Goal: Find specific page/section: Find specific page/section

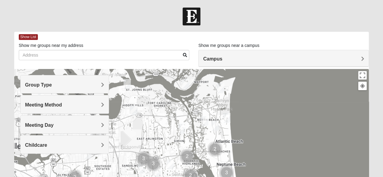
click at [55, 78] on div "Group Type" at bounding box center [65, 84] width 88 height 18
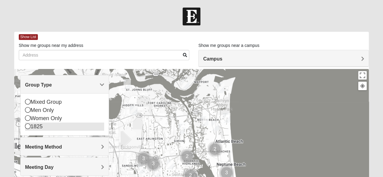
click at [25, 130] on div "1825" at bounding box center [64, 126] width 79 height 8
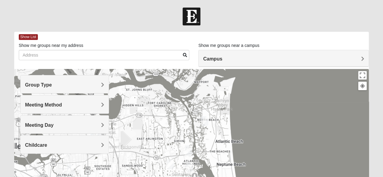
scroll to position [30, 0]
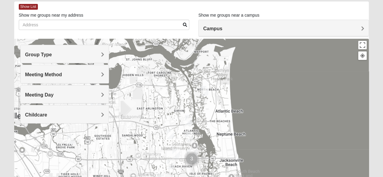
click at [88, 95] on h4 "Meeting Day" at bounding box center [64, 95] width 79 height 6
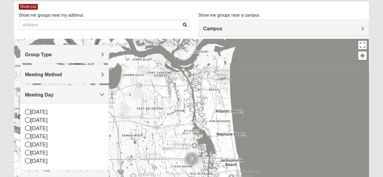
click at [88, 95] on h4 "Meeting Day" at bounding box center [64, 95] width 79 height 6
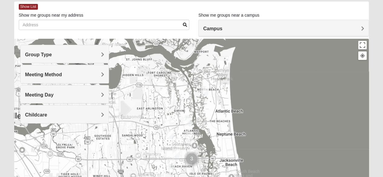
click at [94, 73] on h4 "Meeting Method" at bounding box center [64, 75] width 79 height 6
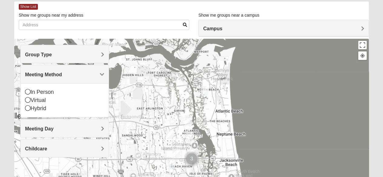
click at [94, 73] on h4 "Meeting Method" at bounding box center [64, 75] width 79 height 6
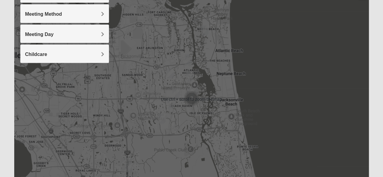
scroll to position [121, 0]
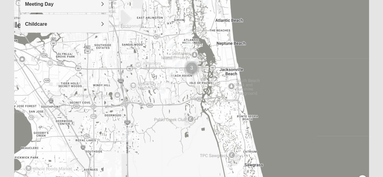
click at [178, 78] on div at bounding box center [191, 69] width 354 height 242
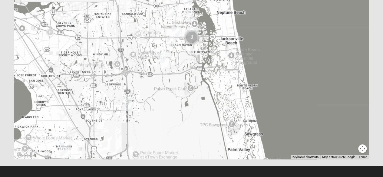
scroll to position [156, 0]
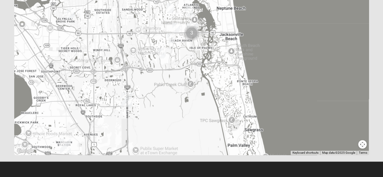
click at [362, 145] on button "Map camera controls" at bounding box center [362, 144] width 8 height 8
click at [362, 143] on button "Map camera controls" at bounding box center [362, 144] width 8 height 8
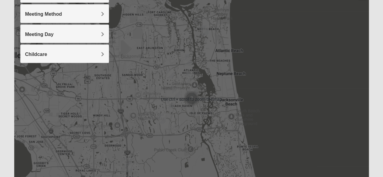
scroll to position [0, 0]
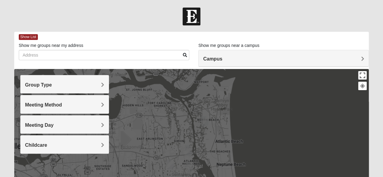
click at [362, 76] on button "Toggle fullscreen view" at bounding box center [362, 75] width 8 height 8
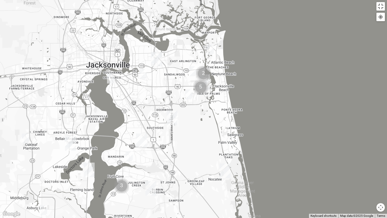
drag, startPoint x: 192, startPoint y: 149, endPoint x: 195, endPoint y: 124, distance: 25.3
click at [195, 124] on div at bounding box center [193, 109] width 387 height 218
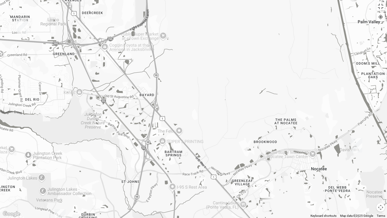
drag, startPoint x: 202, startPoint y: 132, endPoint x: 207, endPoint y: 24, distance: 108.7
click at [207, 24] on div at bounding box center [193, 109] width 387 height 218
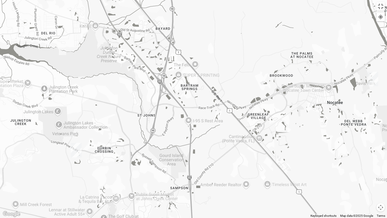
drag, startPoint x: 212, startPoint y: 108, endPoint x: 244, endPoint y: 57, distance: 60.2
click at [244, 57] on div at bounding box center [193, 109] width 387 height 218
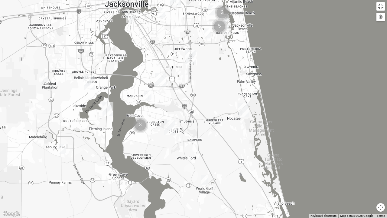
drag, startPoint x: 145, startPoint y: 121, endPoint x: 181, endPoint y: 108, distance: 38.8
click at [181, 108] on div at bounding box center [193, 109] width 387 height 218
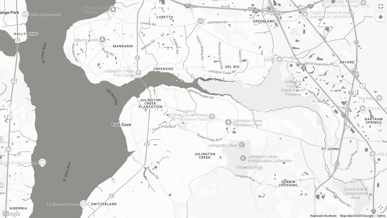
drag, startPoint x: 198, startPoint y: 154, endPoint x: 194, endPoint y: 138, distance: 16.7
click at [194, 138] on div at bounding box center [193, 109] width 387 height 218
click at [178, 59] on img "1825 Mixed Lloyd 32223" at bounding box center [179, 59] width 12 height 15
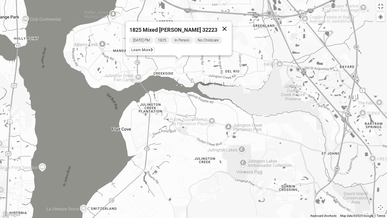
click at [220, 25] on button "Close" at bounding box center [224, 28] width 15 height 15
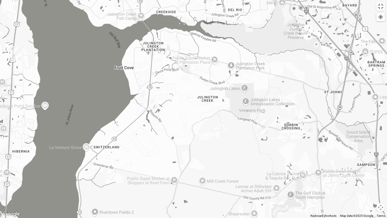
drag, startPoint x: 191, startPoint y: 174, endPoint x: 193, endPoint y: 116, distance: 58.1
click at [193, 116] on div at bounding box center [193, 109] width 387 height 218
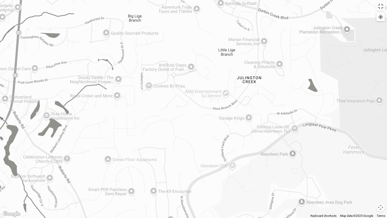
drag, startPoint x: 106, startPoint y: 77, endPoint x: 230, endPoint y: 140, distance: 139.2
click at [278, 159] on div at bounding box center [193, 109] width 387 height 218
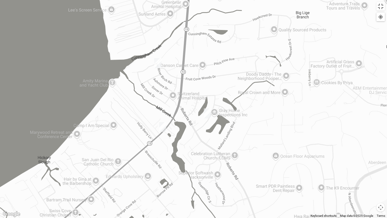
drag, startPoint x: 177, startPoint y: 115, endPoint x: 335, endPoint y: 111, distance: 158.8
click at [335, 111] on div at bounding box center [193, 109] width 387 height 218
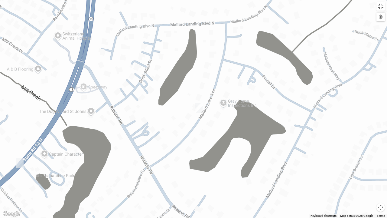
click at [196, 107] on img "1825 Mixed Welch 32259" at bounding box center [199, 107] width 12 height 15
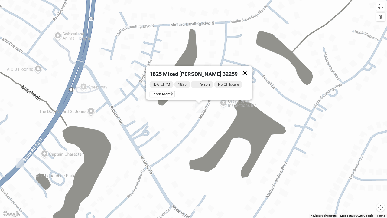
click at [244, 71] on button "Close" at bounding box center [245, 73] width 15 height 15
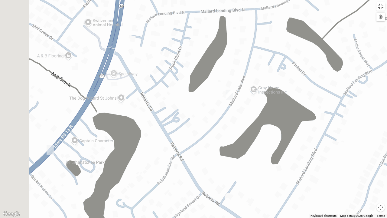
drag, startPoint x: 181, startPoint y: 122, endPoint x: 233, endPoint y: 101, distance: 55.6
click at [233, 101] on div "To navigate, press the arrow keys." at bounding box center [193, 109] width 387 height 218
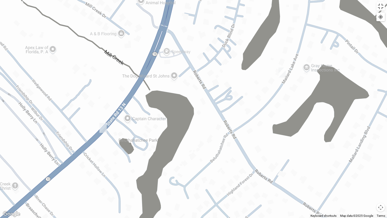
click at [103, 128] on img "1825 Mixed Faletra 32259" at bounding box center [103, 127] width 12 height 15
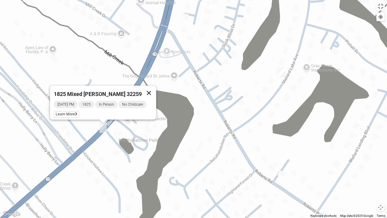
click at [152, 90] on button "Close" at bounding box center [149, 93] width 15 height 15
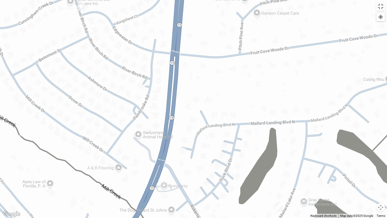
drag, startPoint x: 213, startPoint y: 77, endPoint x: 195, endPoint y: 185, distance: 108.9
click at [209, 177] on div at bounding box center [193, 109] width 387 height 218
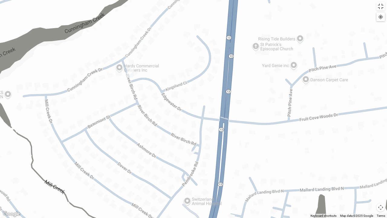
drag, startPoint x: 235, startPoint y: 134, endPoint x: 238, endPoint y: 139, distance: 6.0
click at [238, 139] on div at bounding box center [193, 109] width 387 height 218
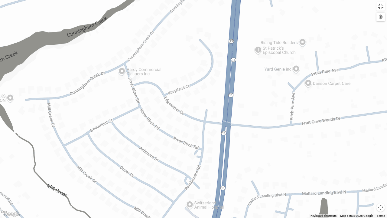
click at [131, 76] on img "1825 Mixed Lokey 32259" at bounding box center [133, 76] width 12 height 15
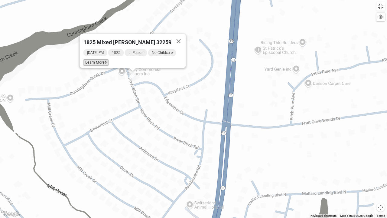
click at [105, 59] on span "Learn More" at bounding box center [95, 62] width 25 height 6
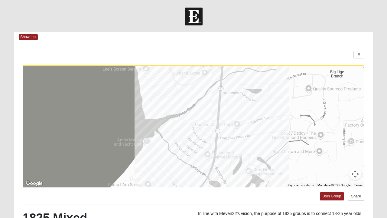
drag, startPoint x: 279, startPoint y: 210, endPoint x: 293, endPoint y: 79, distance: 131.2
click at [270, 117] on html "Log In Find A Group Error Show List Loading Groups" at bounding box center [193, 170] width 387 height 341
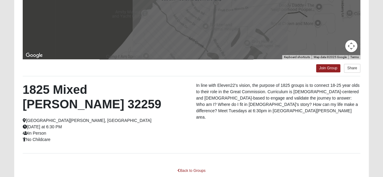
scroll to position [148, 0]
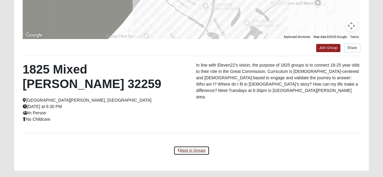
click at [195, 146] on link "Back to Groups" at bounding box center [191, 150] width 36 height 9
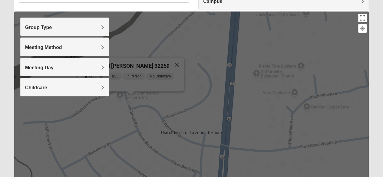
scroll to position [88, 0]
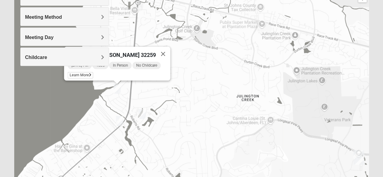
click at [2, 31] on form "Log In Find A Group Error Show List Loading Groups" at bounding box center [191, 82] width 383 height 325
click at [165, 51] on button "Close" at bounding box center [162, 54] width 15 height 15
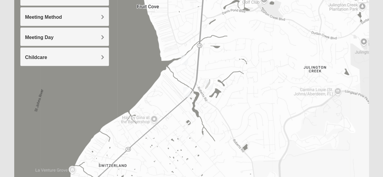
drag, startPoint x: 270, startPoint y: 66, endPoint x: 337, endPoint y: 37, distance: 73.0
click at [337, 37] on div at bounding box center [191, 102] width 354 height 242
